Goal: Task Accomplishment & Management: Use online tool/utility

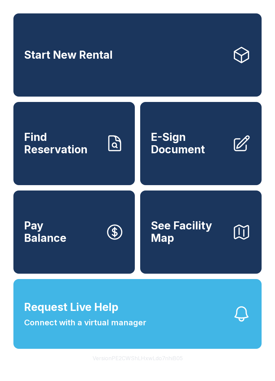
click at [68, 154] on span "Find Reservation" at bounding box center [62, 143] width 76 height 24
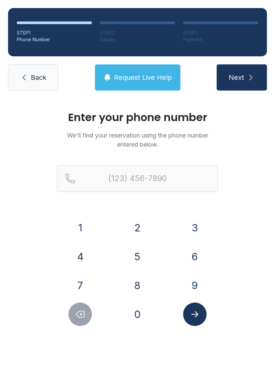
click at [79, 279] on button "7" at bounding box center [79, 285] width 23 height 23
click at [143, 311] on button "0" at bounding box center [137, 313] width 23 height 23
click at [196, 226] on button "3" at bounding box center [194, 227] width 23 height 23
click at [140, 248] on button "5" at bounding box center [137, 256] width 23 height 23
click at [141, 278] on button "8" at bounding box center [137, 285] width 23 height 23
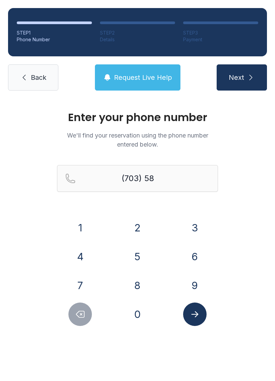
click at [78, 218] on button "1" at bounding box center [79, 227] width 23 height 23
click at [85, 279] on button "7" at bounding box center [79, 285] width 23 height 23
click at [189, 224] on button "3" at bounding box center [194, 227] width 23 height 23
click at [73, 221] on button "1" at bounding box center [79, 227] width 23 height 23
click at [199, 229] on button "3" at bounding box center [194, 227] width 23 height 23
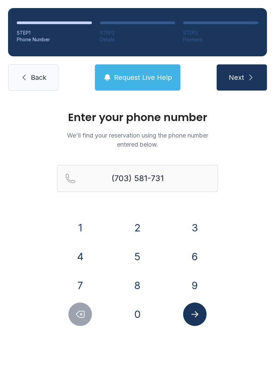
type input "[PHONE_NUMBER]"
click at [188, 317] on button "Submit lookup form" at bounding box center [194, 313] width 23 height 23
